Goal: Task Accomplishment & Management: Complete application form

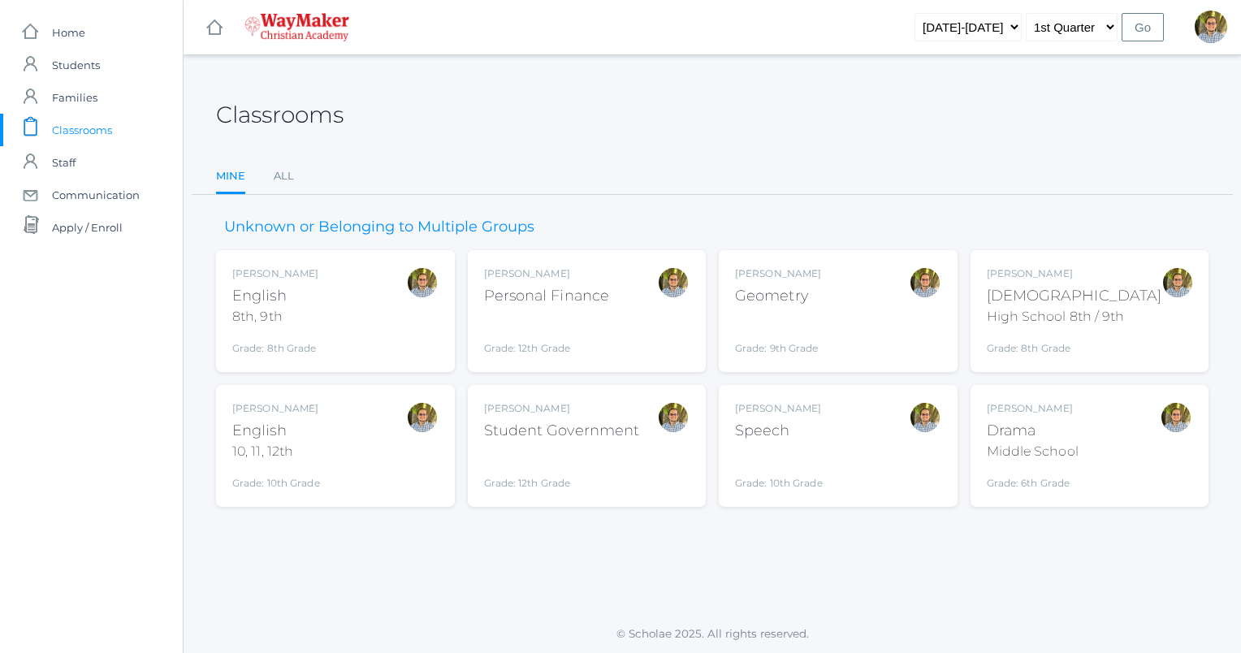
click at [352, 426] on div "Kylen Braileanu English 10, 11, 12th Grade: 10th Grade HSENGLISH" at bounding box center [335, 445] width 206 height 89
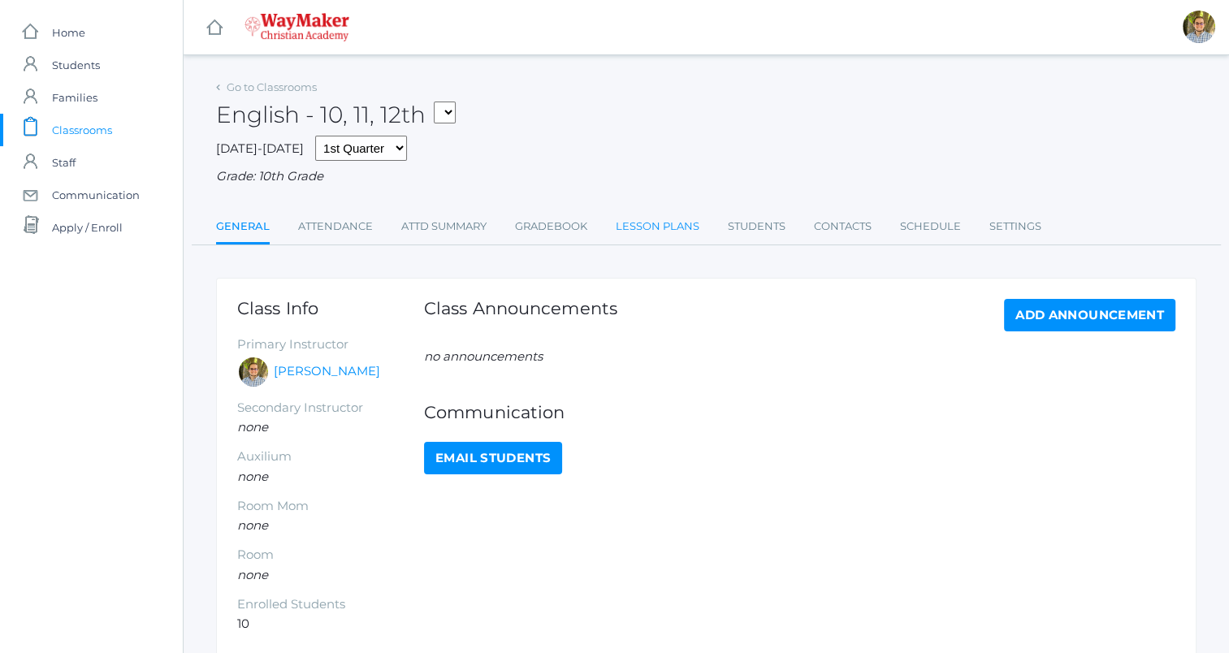
click at [647, 228] on link "Lesson Plans" at bounding box center [658, 226] width 84 height 32
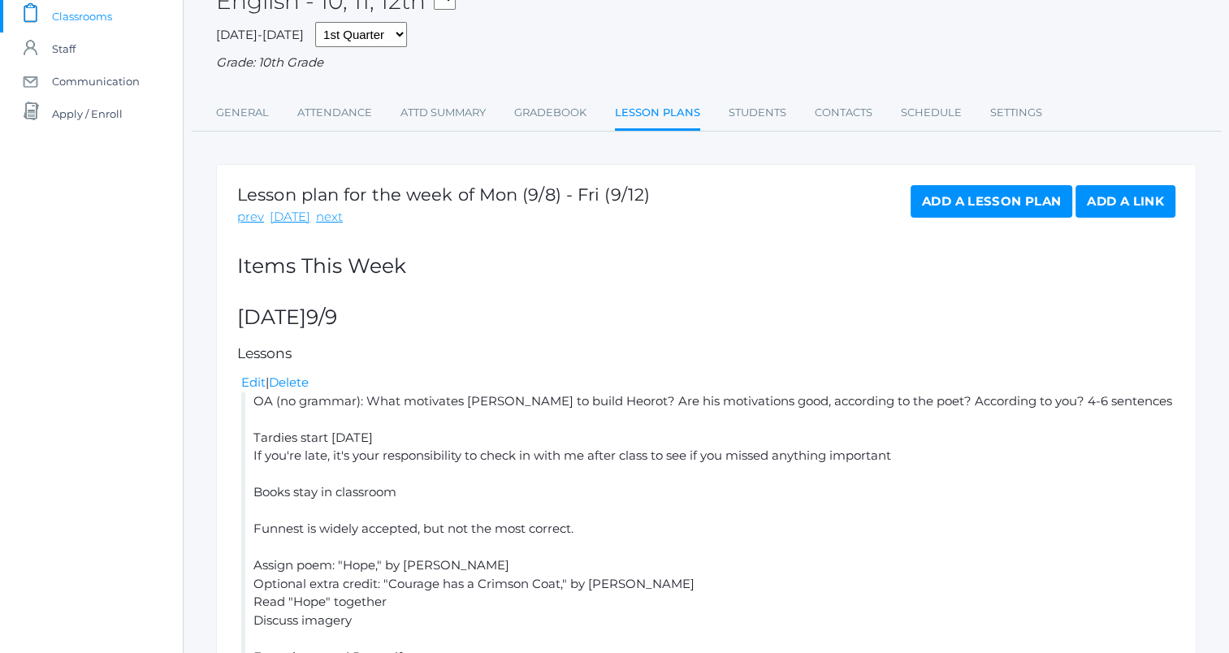
scroll to position [71, 0]
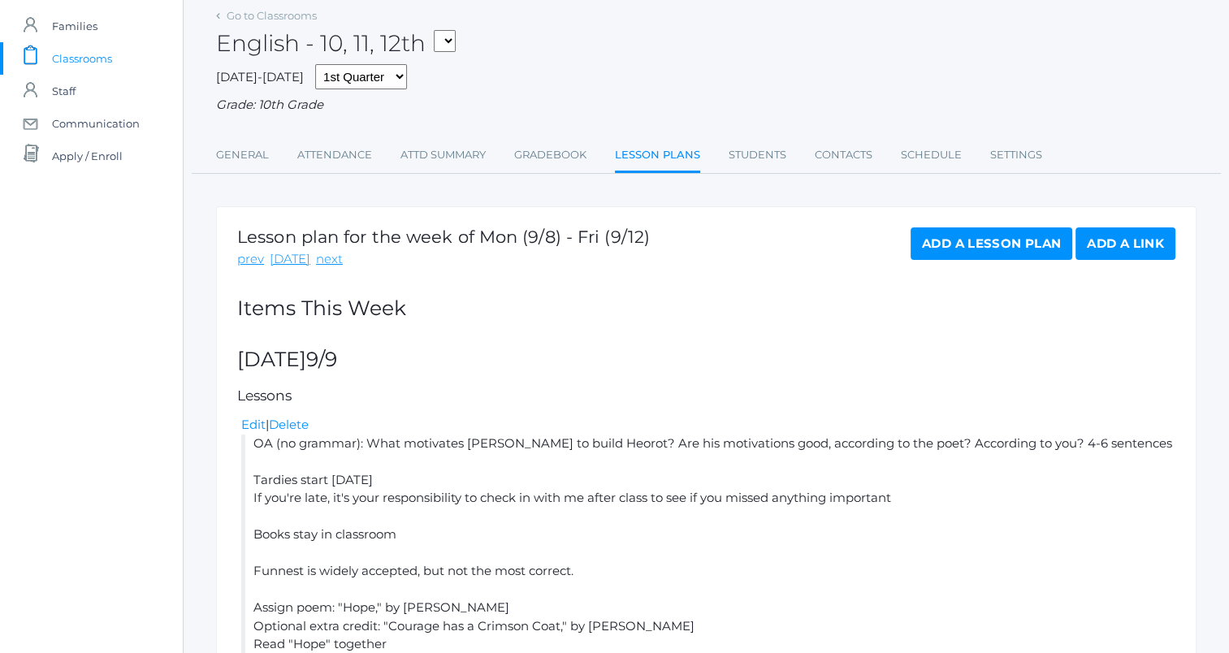
drag, startPoint x: 705, startPoint y: 125, endPoint x: 633, endPoint y: 67, distance: 92.3
click at [633, 67] on div "2025-2026 1st Quarter 2nd Quarter 3rd Quarter 4th Quarter Grade: 10th Grade" at bounding box center [706, 89] width 980 height 50
click at [342, 158] on link "Attendance" at bounding box center [334, 155] width 75 height 32
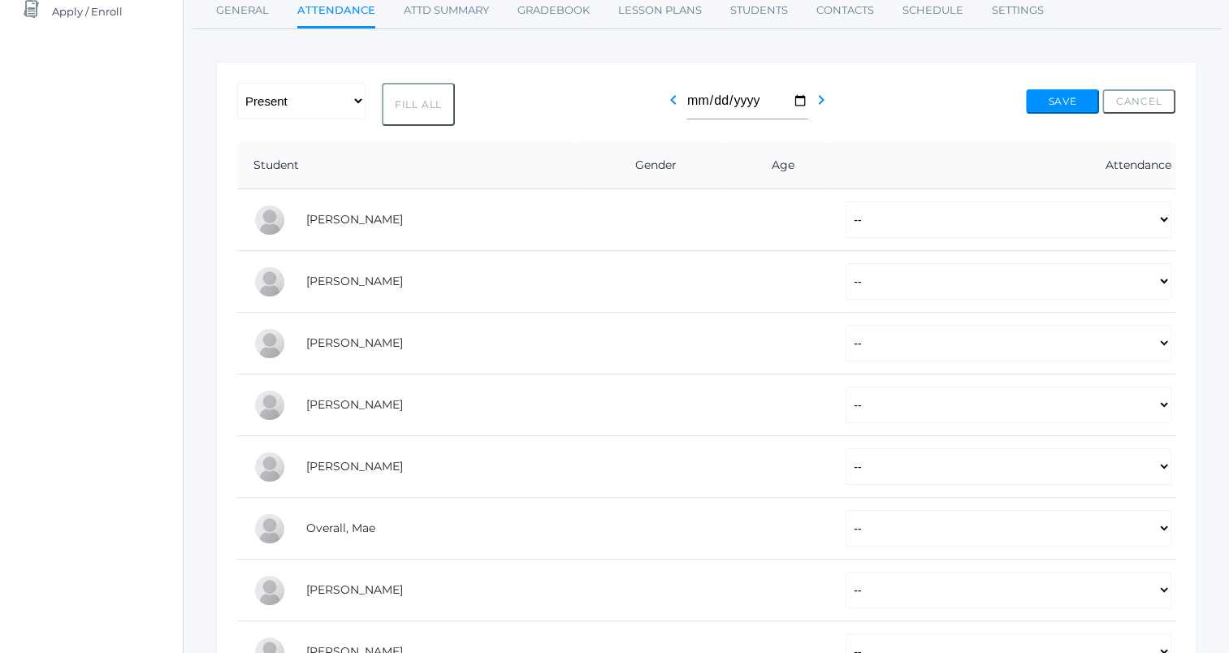
scroll to position [217, 0]
click at [409, 101] on button "Fill All" at bounding box center [418, 103] width 73 height 43
select select "P"
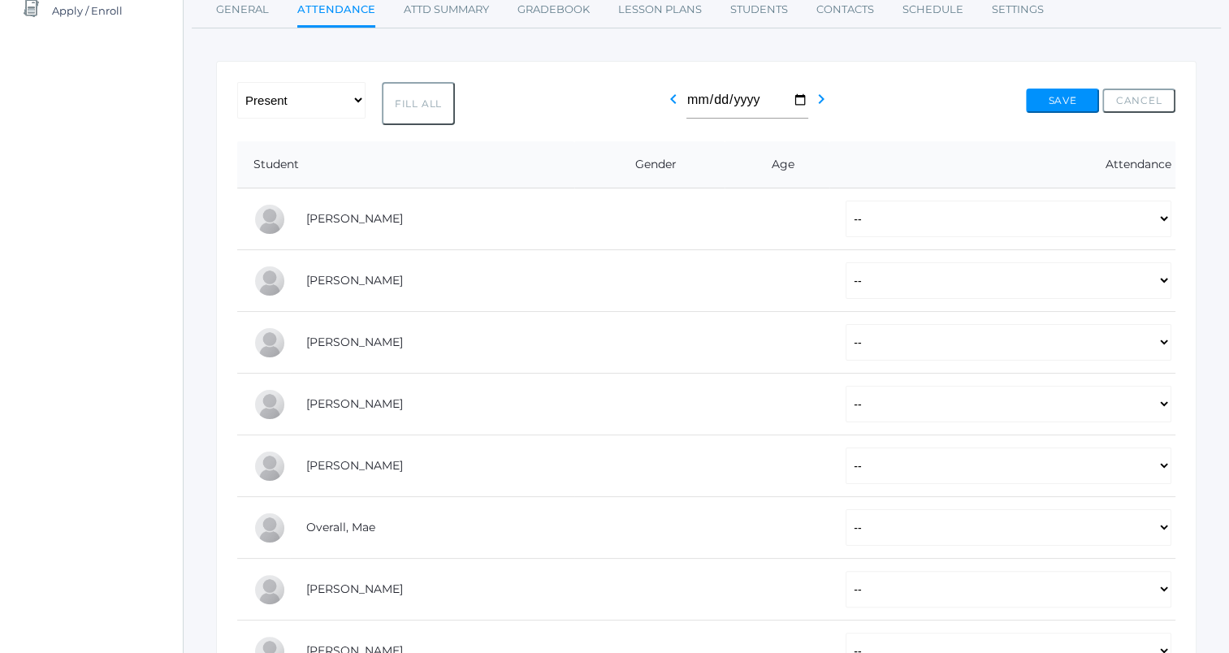
select select "P"
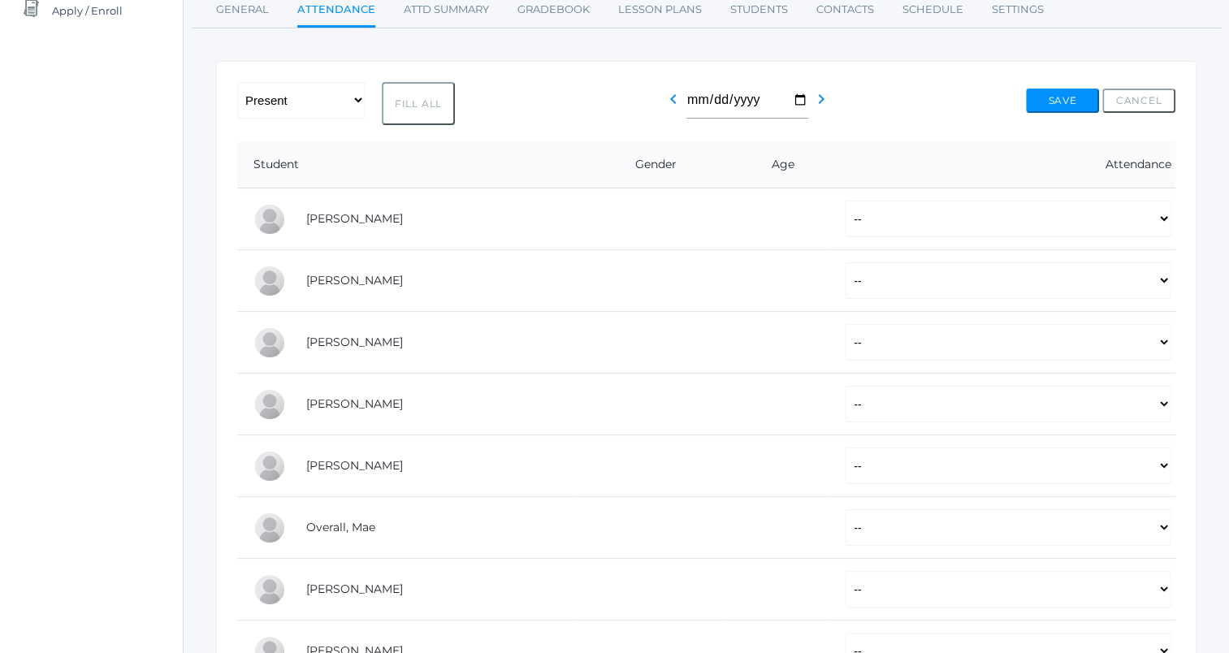
select select "P"
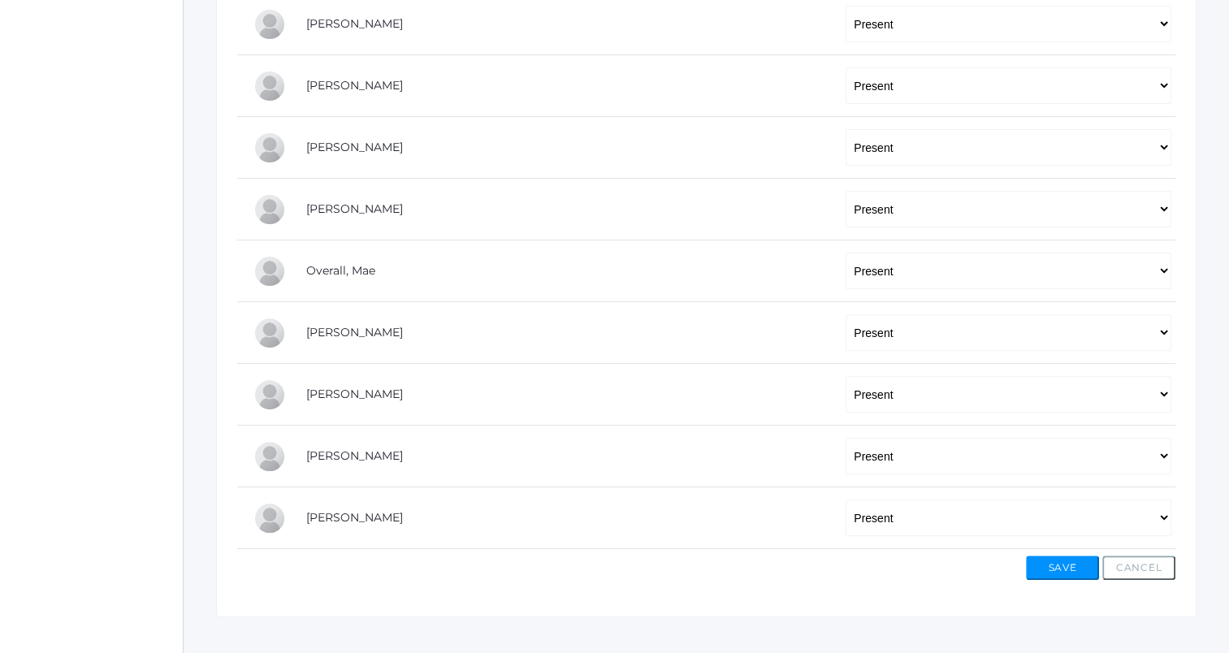
scroll to position [494, 0]
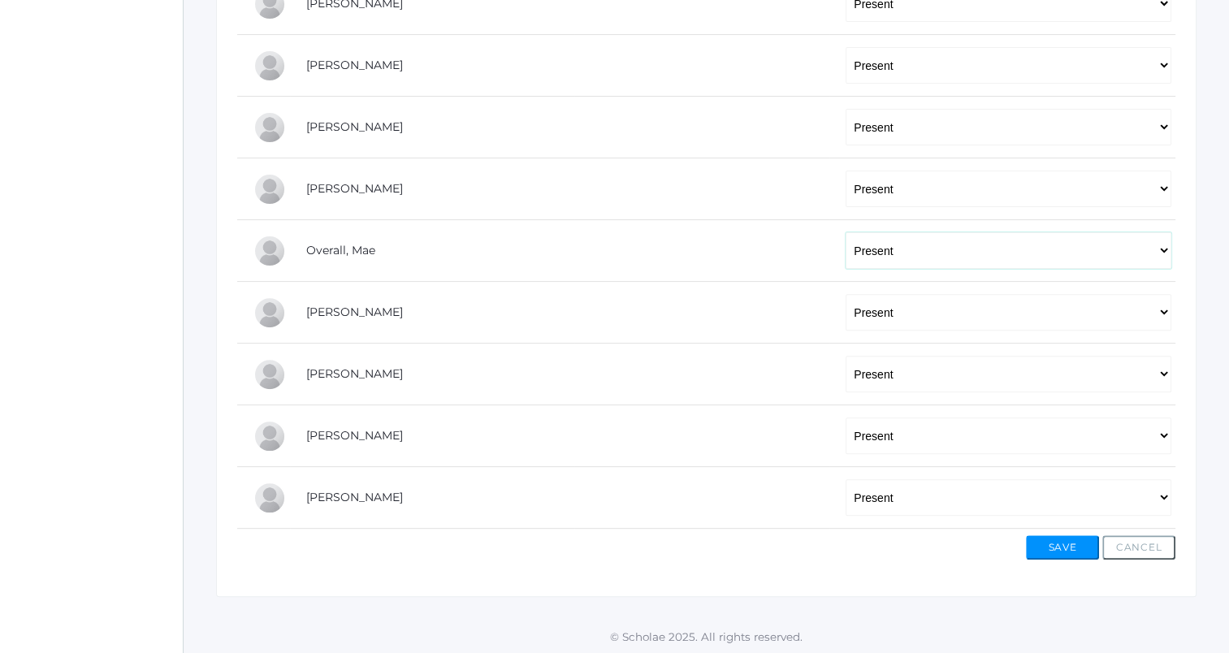
click at [875, 251] on select "-- Present Tardy Excused Tardy Unexcused Absent Excused Absent Unexcused" at bounding box center [1008, 250] width 326 height 37
select select "AE"
click at [845, 232] on select "-- Present Tardy Excused Tardy Unexcused Absent Excused Absent Unexcused" at bounding box center [1008, 250] width 326 height 37
click at [1066, 543] on button "Save" at bounding box center [1062, 547] width 73 height 24
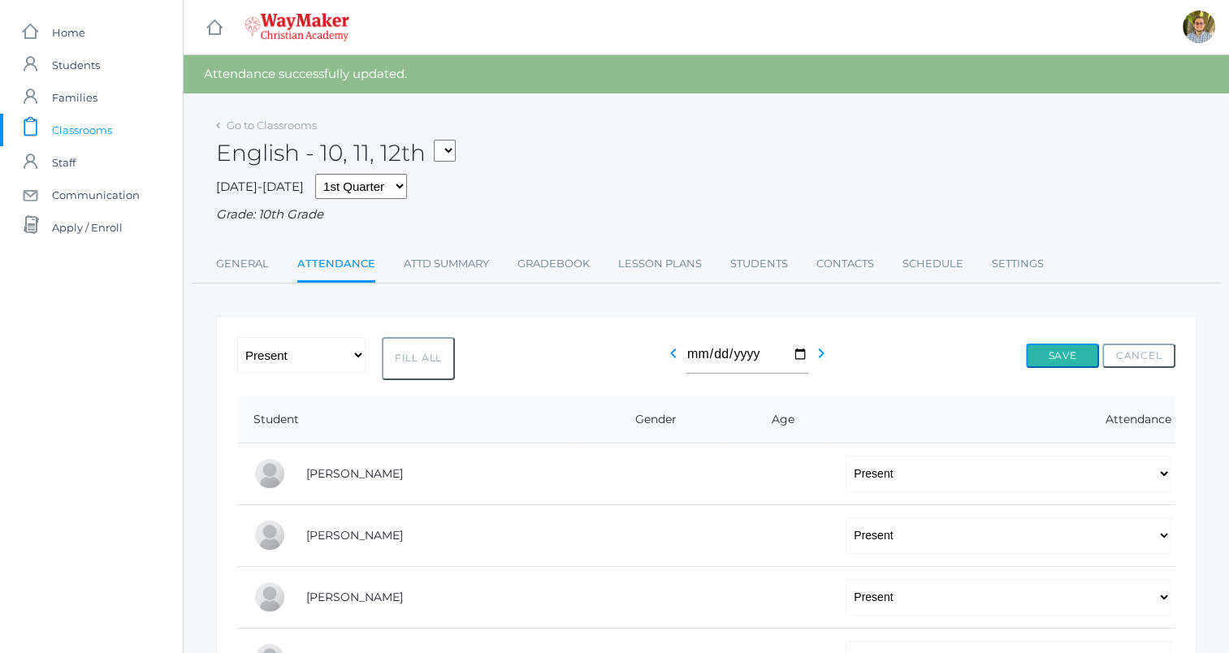
click at [1043, 352] on button "Save" at bounding box center [1062, 356] width 73 height 24
click at [532, 263] on link "Gradebook" at bounding box center [553, 264] width 72 height 32
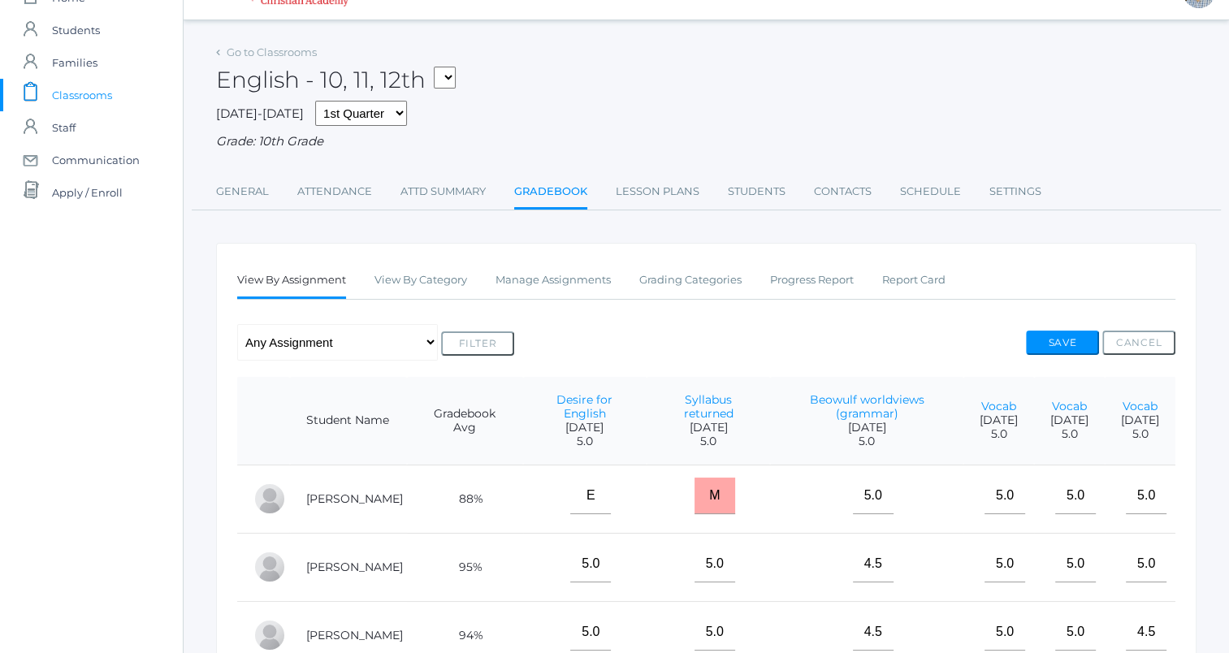
scroll to position [32, 0]
click at [76, 91] on span "Classrooms" at bounding box center [82, 97] width 60 height 32
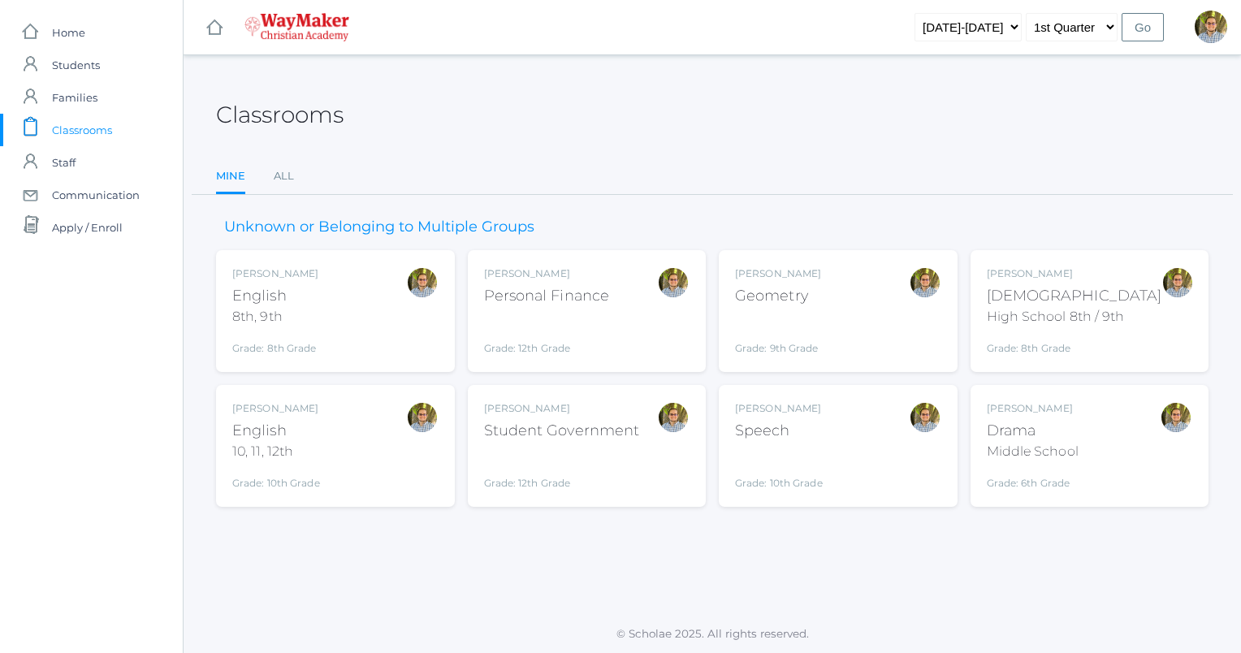
click at [400, 322] on div "[PERSON_NAME] [DEMOGRAPHIC_DATA] 8th, 9th Grade: 8th Grade 08ENGLISH" at bounding box center [335, 310] width 206 height 89
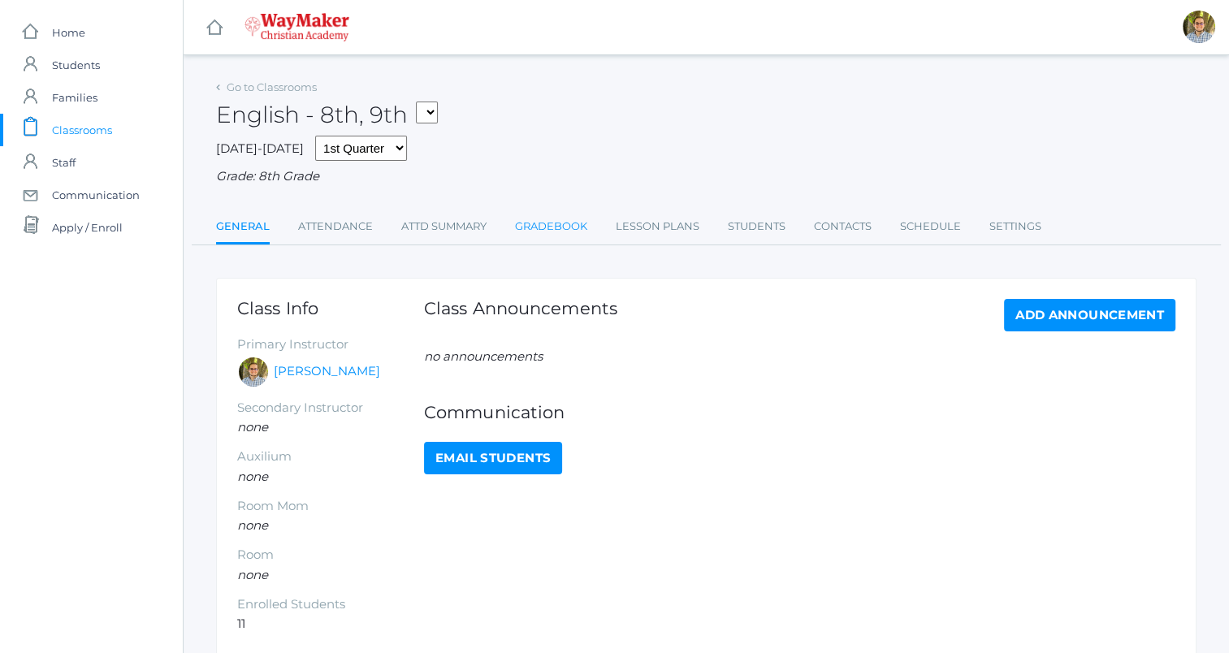
click at [550, 237] on link "Gradebook" at bounding box center [551, 226] width 72 height 32
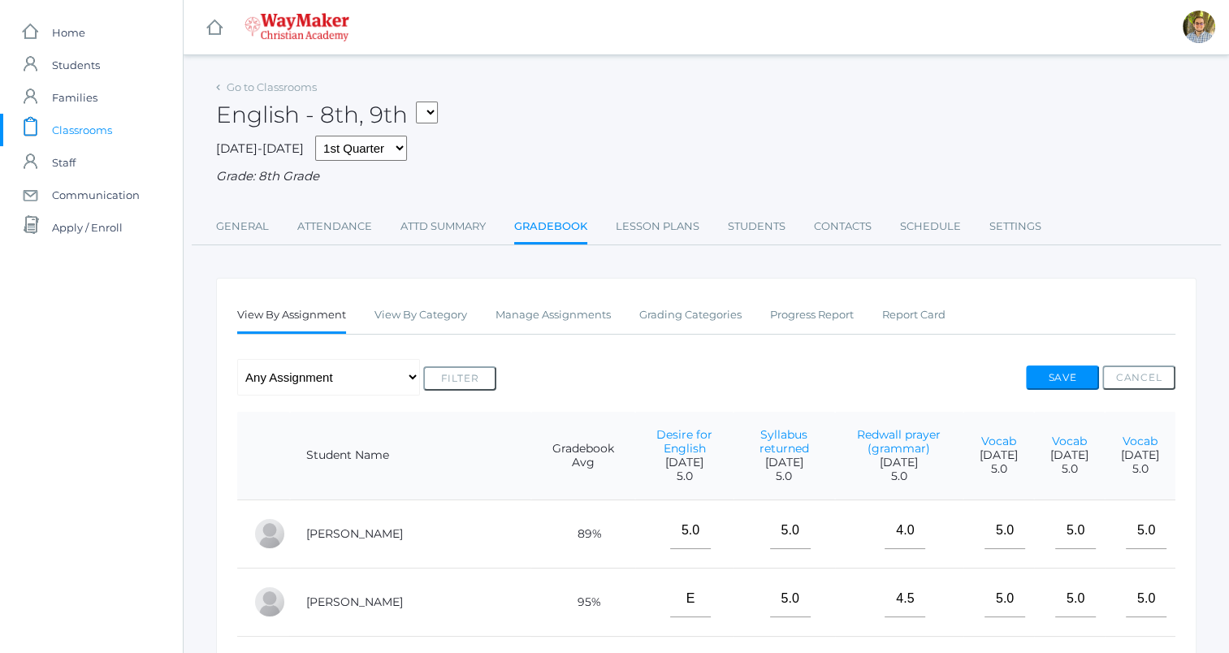
click at [86, 133] on span "Classrooms" at bounding box center [82, 130] width 60 height 32
